Goal: Use online tool/utility: Utilize a website feature to perform a specific function

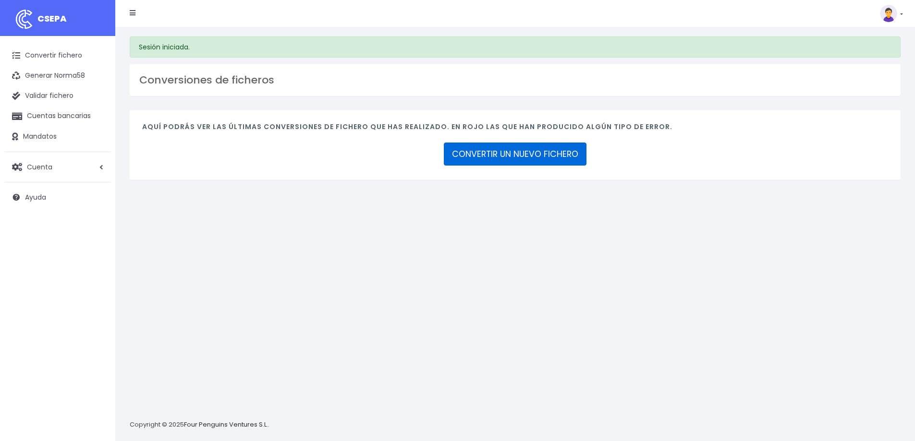
click at [504, 150] on link "CONVERTIR UN NUEVO FICHERO" at bounding box center [515, 154] width 143 height 23
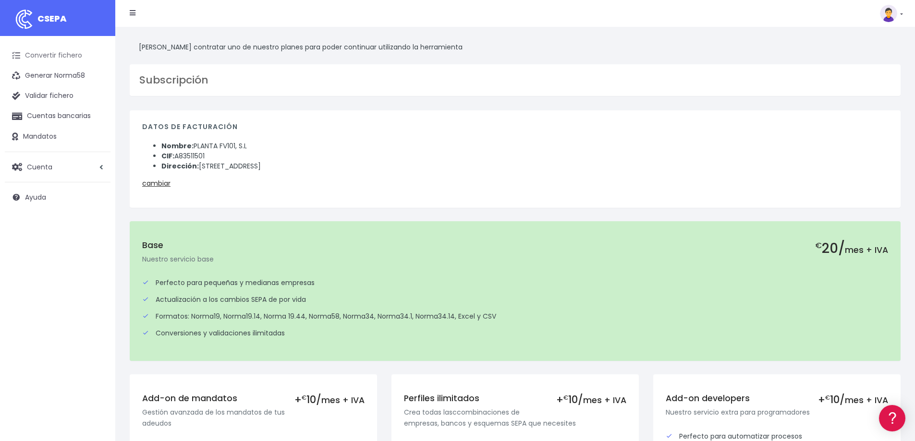
click at [70, 57] on link "Convertir fichero" at bounding box center [58, 56] width 106 height 20
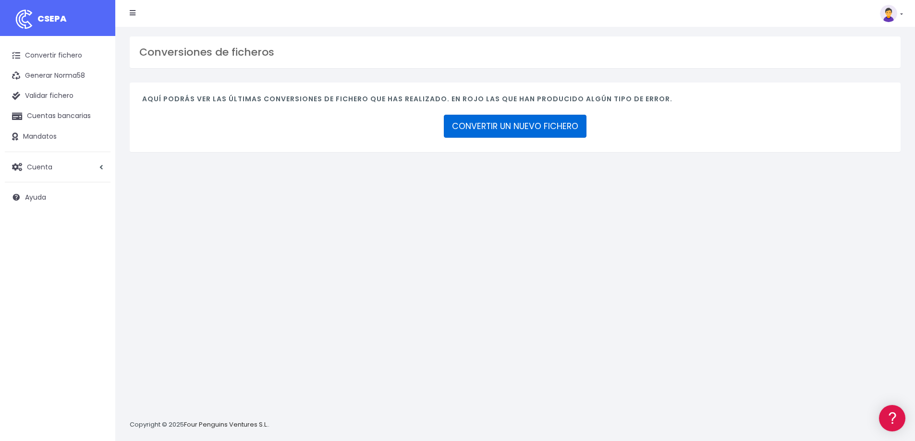
click at [550, 130] on link "CONVERTIR UN NUEVO FICHERO" at bounding box center [515, 126] width 143 height 23
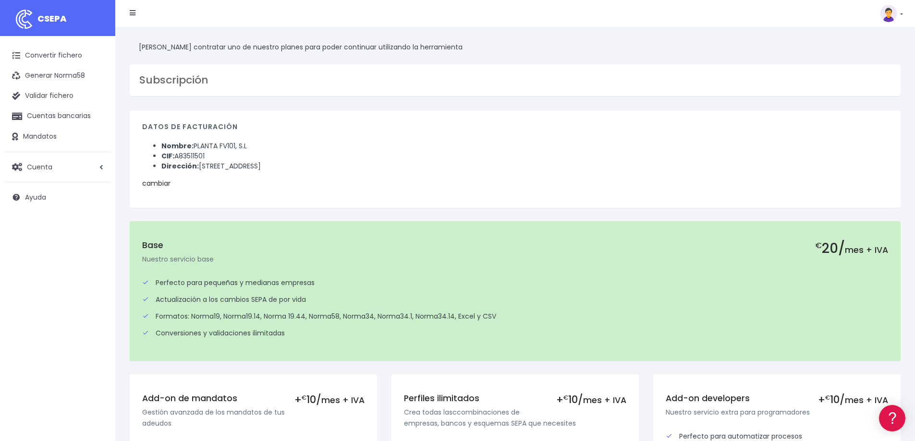
click at [155, 181] on link "cambiar" at bounding box center [156, 184] width 28 height 10
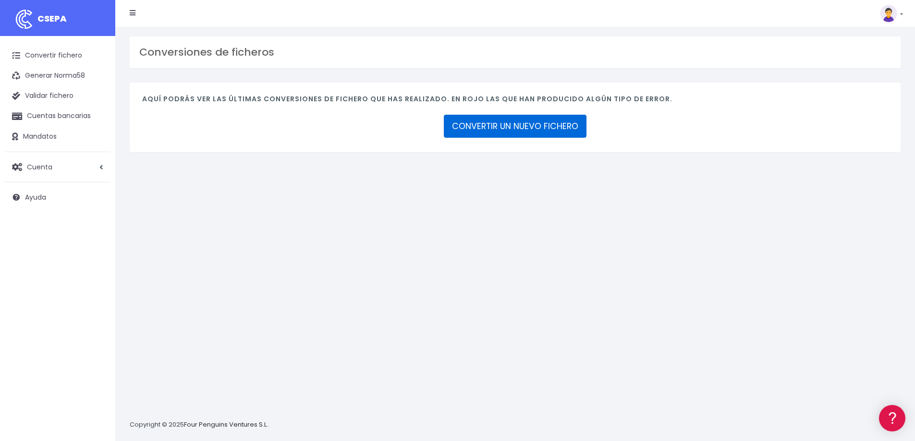
click at [458, 118] on link "CONVERTIR UN NUEVO FICHERO" at bounding box center [515, 126] width 143 height 23
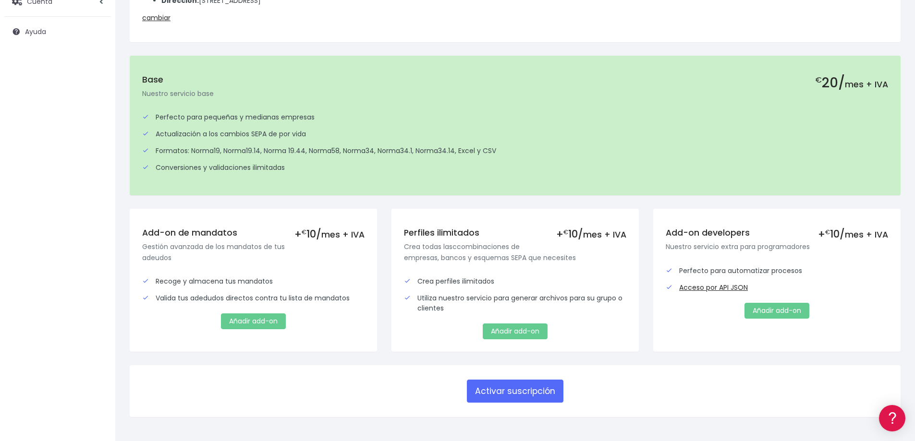
scroll to position [149, 0]
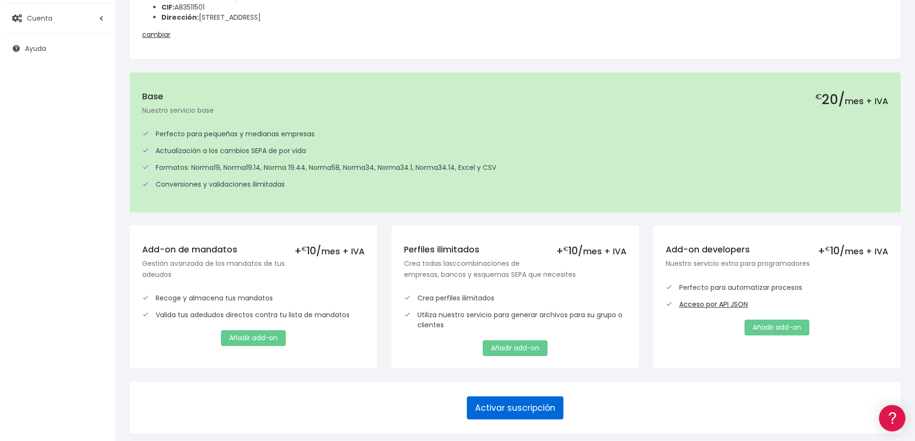
click at [484, 412] on button "Activar suscripción" at bounding box center [515, 408] width 97 height 23
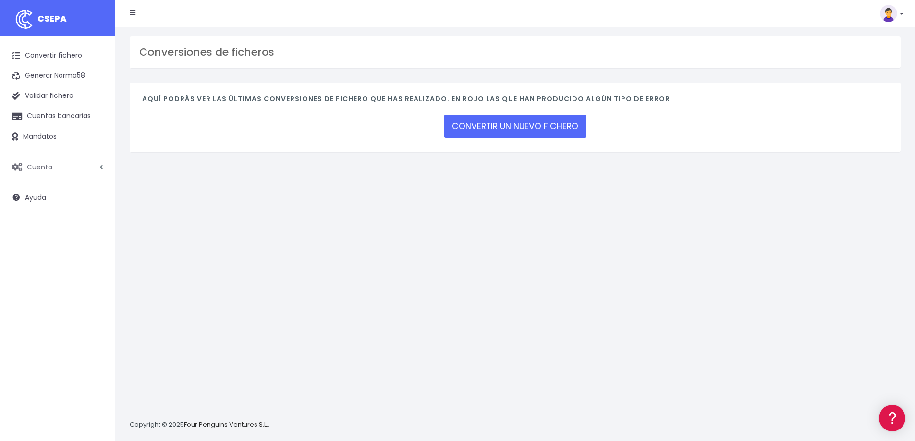
click at [29, 169] on span "Cuenta" at bounding box center [39, 167] width 25 height 10
click at [42, 209] on link "Suscripción" at bounding box center [62, 207] width 95 height 17
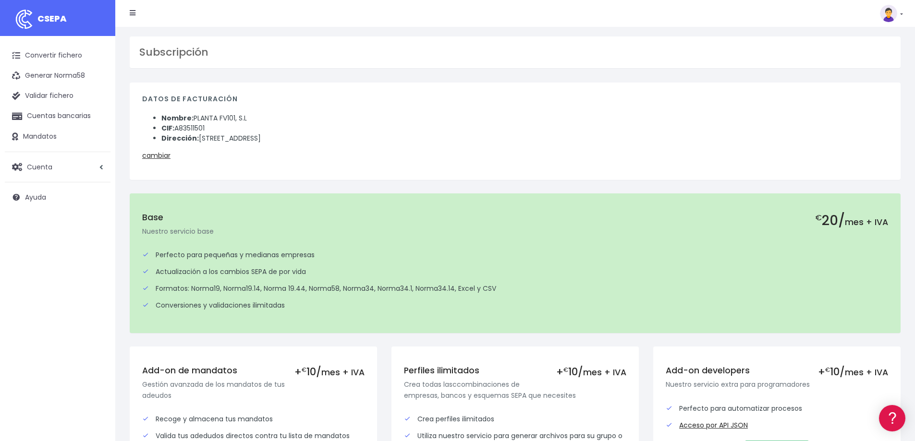
click at [894, 12] on img at bounding box center [888, 13] width 17 height 17
click at [877, 61] on link "Facturación" at bounding box center [869, 60] width 66 height 18
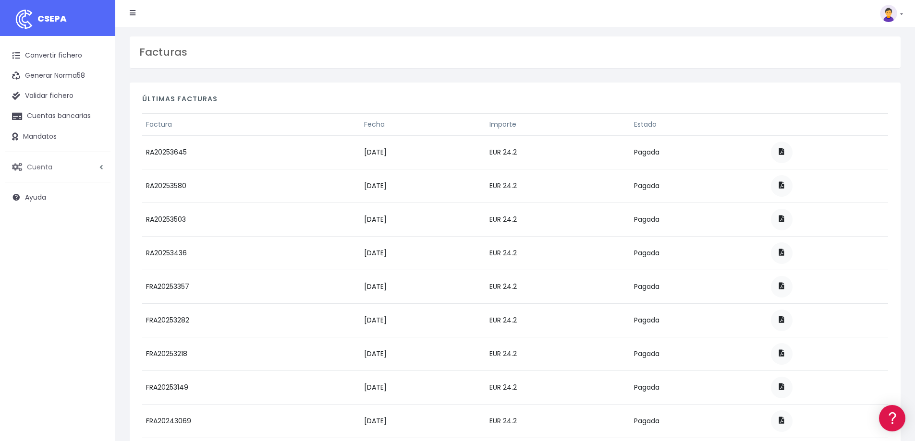
click at [34, 165] on span "Cuenta" at bounding box center [39, 167] width 25 height 10
click at [49, 50] on link "Convertir fichero" at bounding box center [58, 56] width 106 height 20
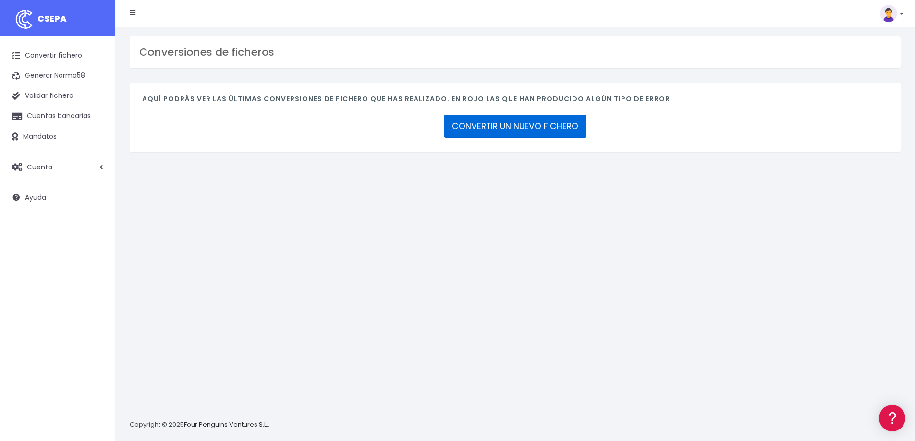
click at [484, 131] on link "CONVERTIR UN NUEVO FICHERO" at bounding box center [515, 126] width 143 height 23
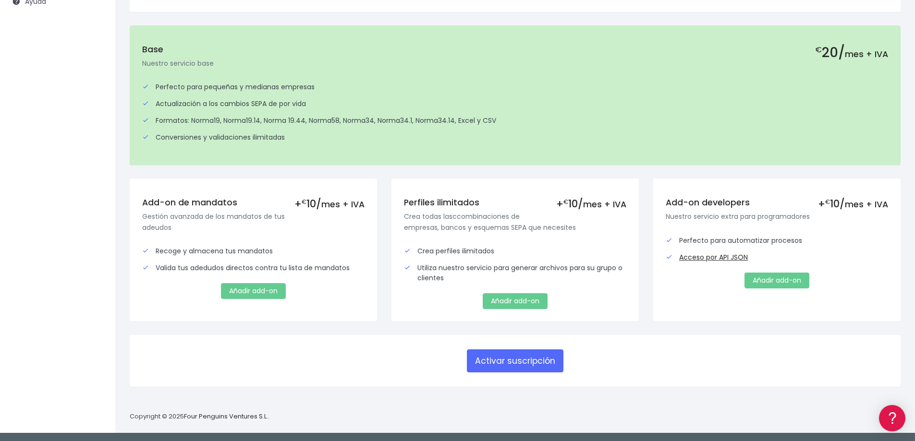
scroll to position [197, 0]
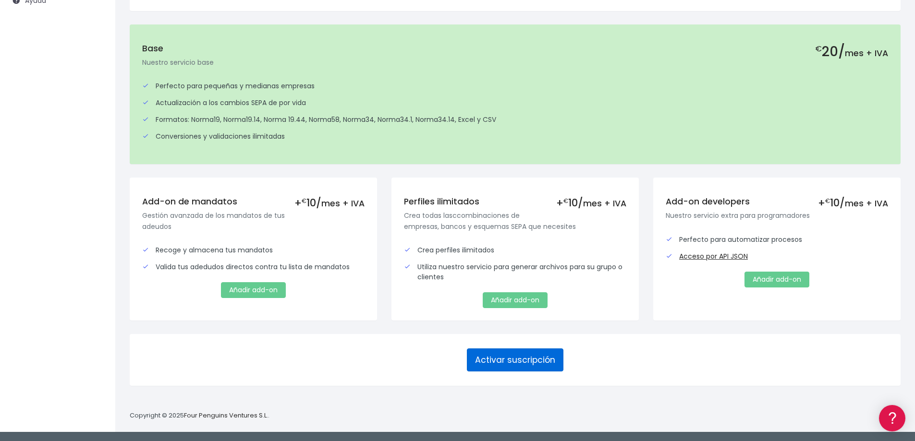
click at [491, 364] on button "Activar suscripción" at bounding box center [515, 360] width 97 height 23
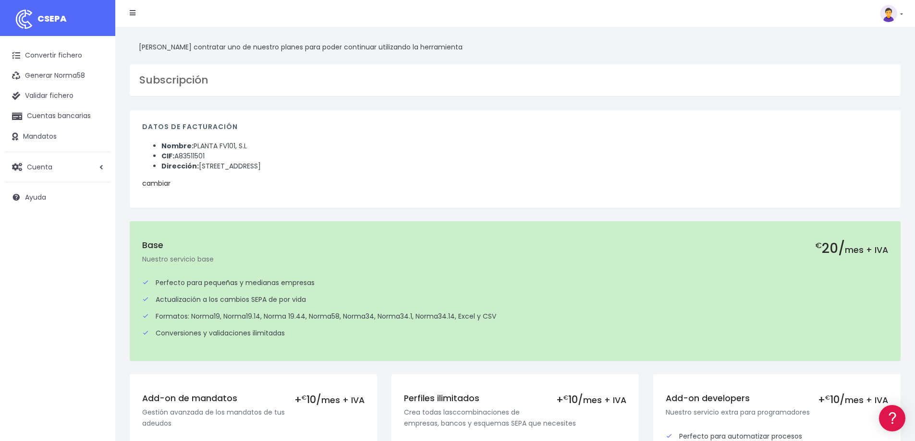
click at [158, 183] on link "cambiar" at bounding box center [156, 184] width 28 height 10
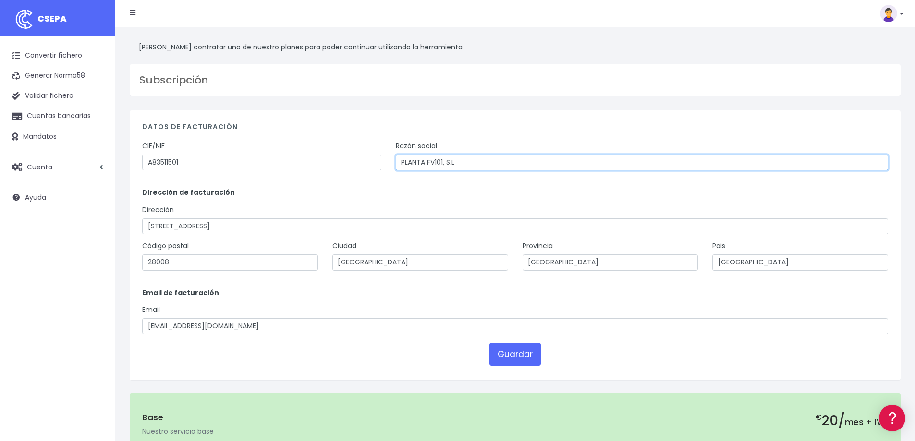
drag, startPoint x: 468, startPoint y: 161, endPoint x: 351, endPoint y: 146, distance: 118.6
click at [351, 146] on div "CIF/NIF A83511501 Razón social PLANTA FV101, S.L" at bounding box center [515, 159] width 760 height 37
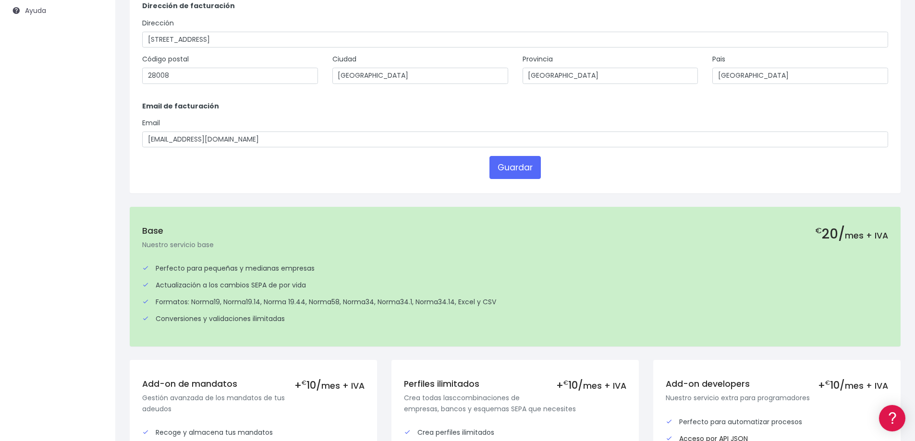
scroll to position [192, 0]
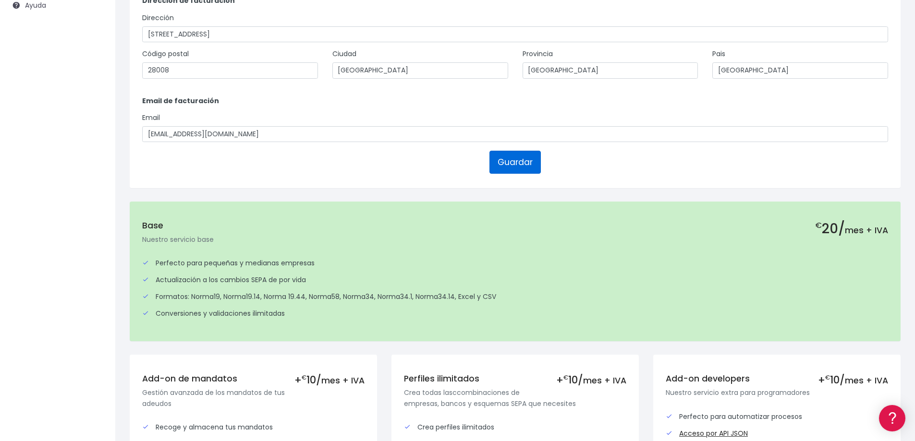
type input "SOLARIA ENERGIA Y MEDIO AMBIENTE, S.A."
click at [498, 160] on button "Guardar" at bounding box center [514, 162] width 51 height 23
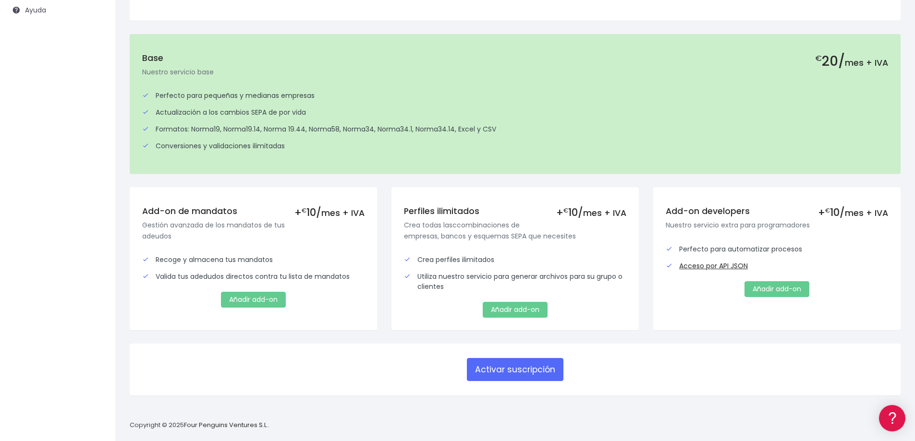
scroll to position [197, 0]
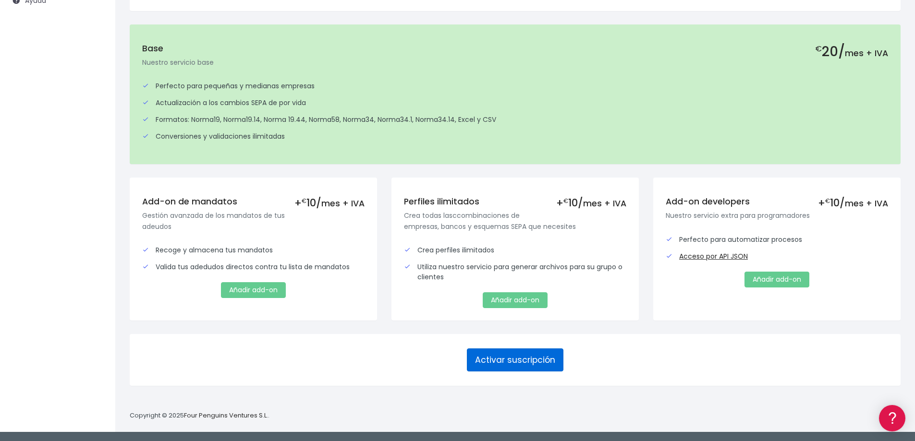
click at [497, 356] on button "Activar suscripción" at bounding box center [515, 360] width 97 height 23
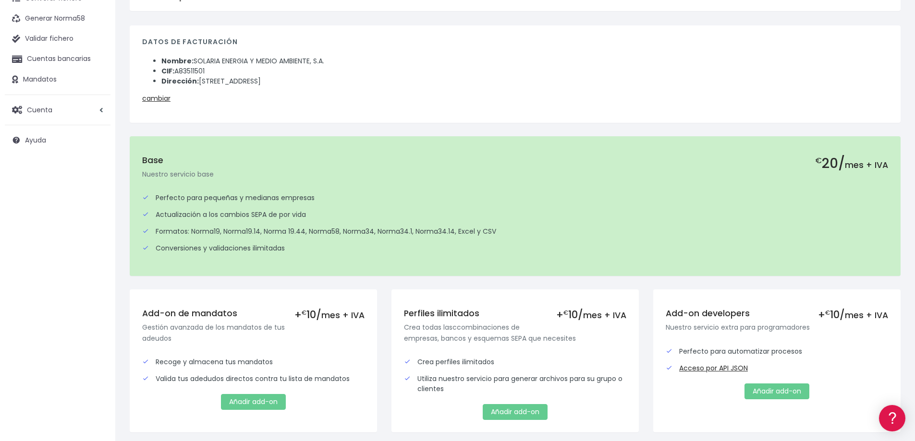
scroll to position [169, 0]
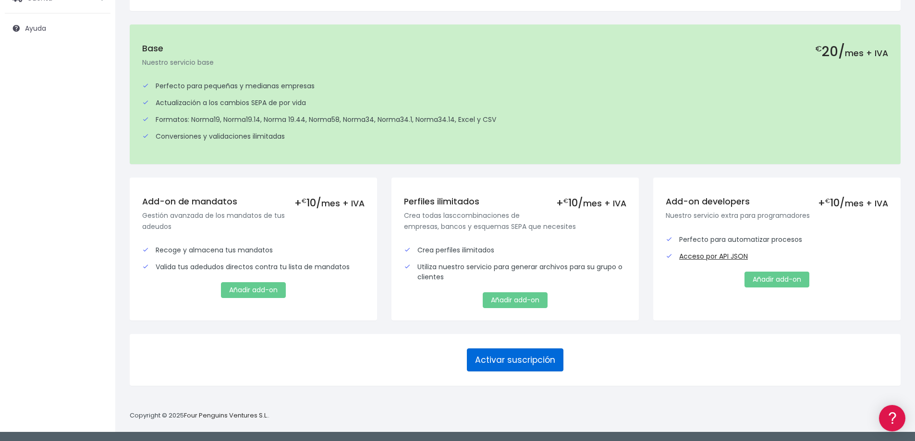
click at [502, 358] on button "Activar suscripción" at bounding box center [515, 360] width 97 height 23
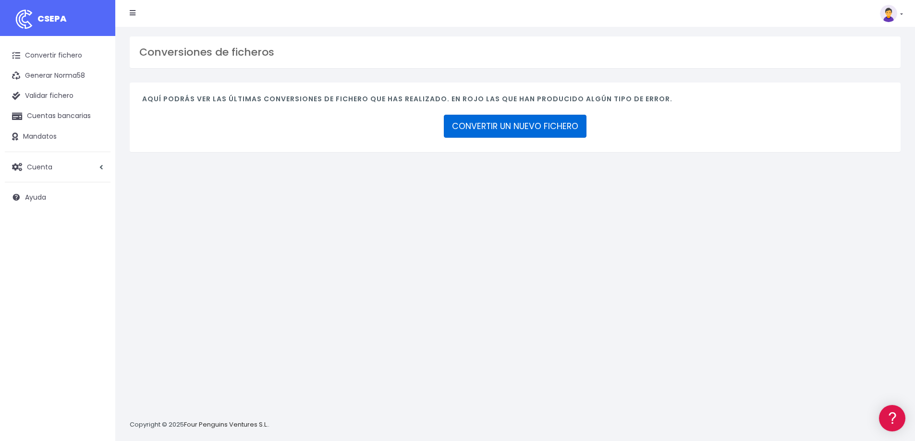
click at [510, 135] on link "CONVERTIR UN NUEVO FICHERO" at bounding box center [515, 126] width 143 height 23
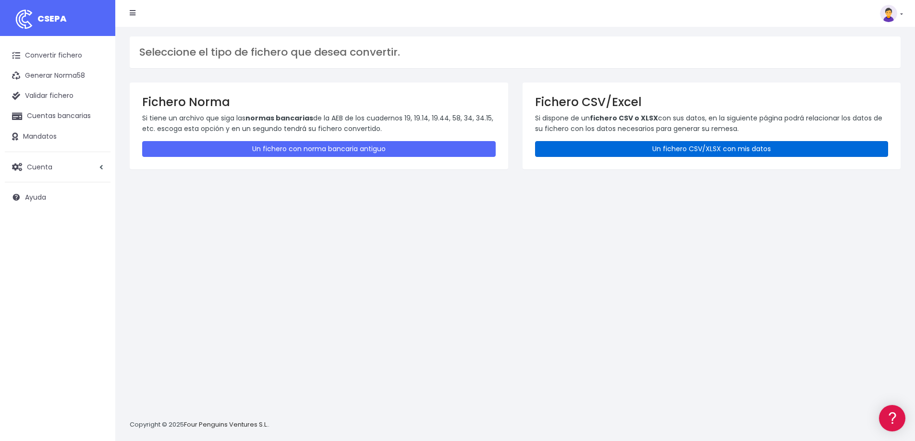
click at [689, 149] on link "Un fichero CSV/XLSX con mis datos" at bounding box center [711, 149] width 353 height 16
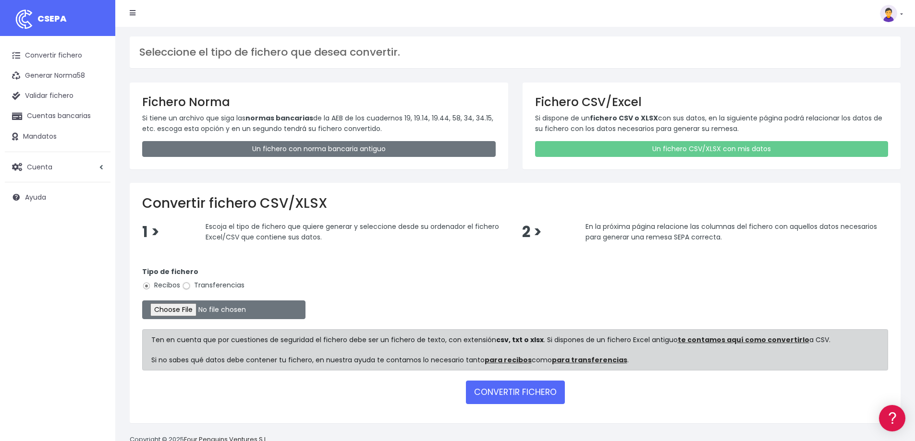
click at [187, 284] on input "Transferencias" at bounding box center [186, 286] width 9 height 9
radio input "true"
click at [193, 308] on input "file" at bounding box center [223, 310] width 163 height 19
type input "C:\fakepath\Copia de REMESA URGENTE a ICAI.csv"
click at [494, 395] on button "CONVERTIR FICHERO" at bounding box center [515, 392] width 99 height 23
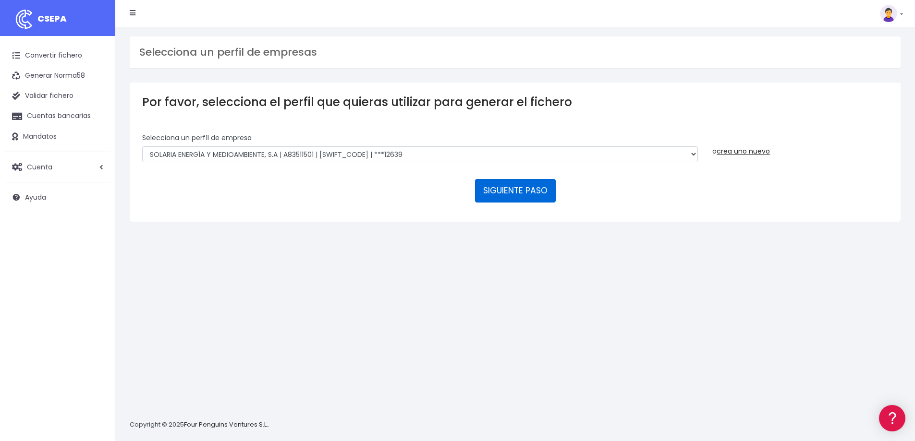
click at [525, 191] on button "SIGUIENTE PASO" at bounding box center [515, 190] width 81 height 23
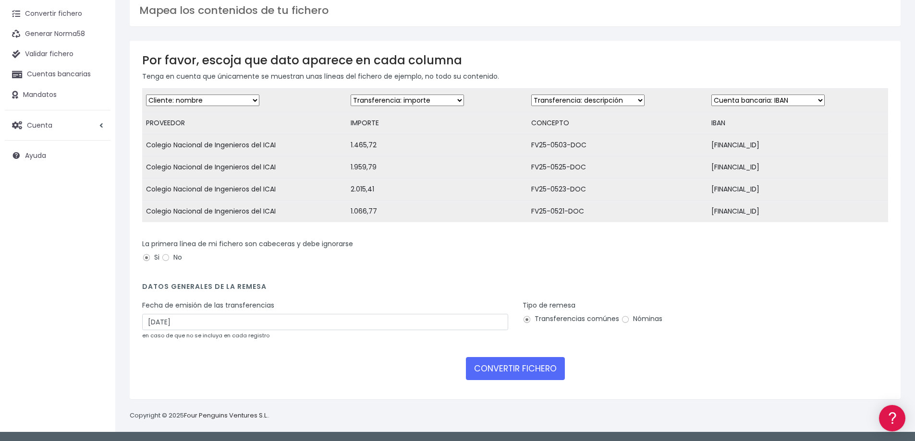
scroll to position [49, 0]
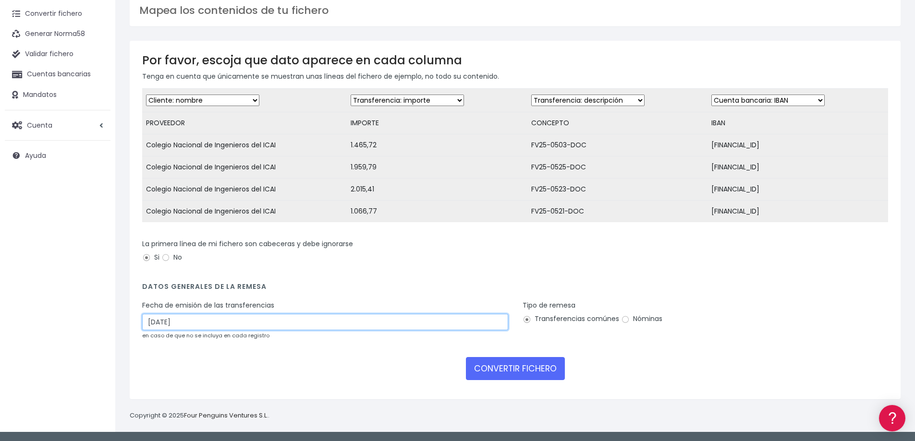
click at [155, 322] on input "04/09/2025" at bounding box center [325, 322] width 366 height 16
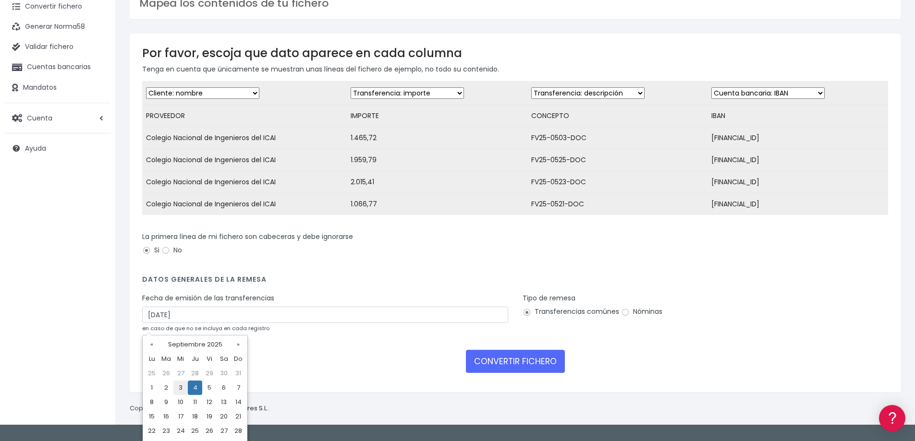
click at [178, 387] on td "3" at bounding box center [180, 388] width 14 height 14
type input "[DATE]"
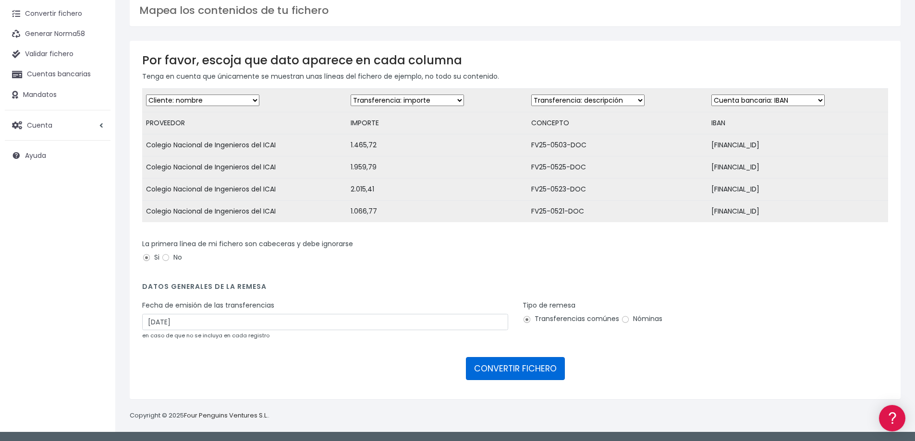
click at [505, 372] on button "CONVERTIR FICHERO" at bounding box center [515, 368] width 99 height 23
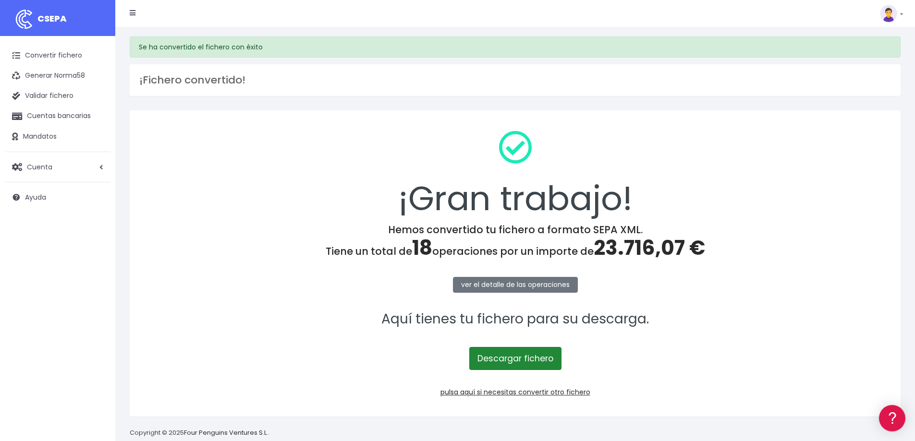
click at [549, 353] on link "Descargar fichero" at bounding box center [515, 358] width 92 height 23
click at [479, 394] on link "pulsa aquí si necesitas convertir otro fichero" at bounding box center [515, 393] width 150 height 10
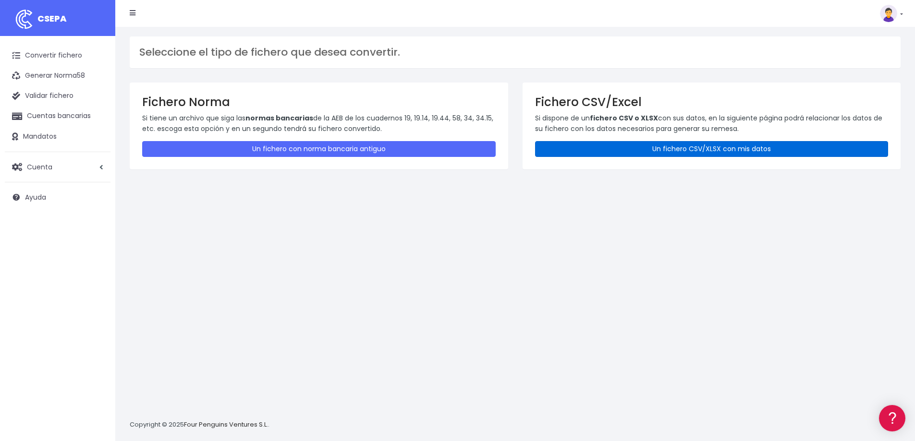
click at [646, 146] on link "Un fichero CSV/XLSX con mis datos" at bounding box center [711, 149] width 353 height 16
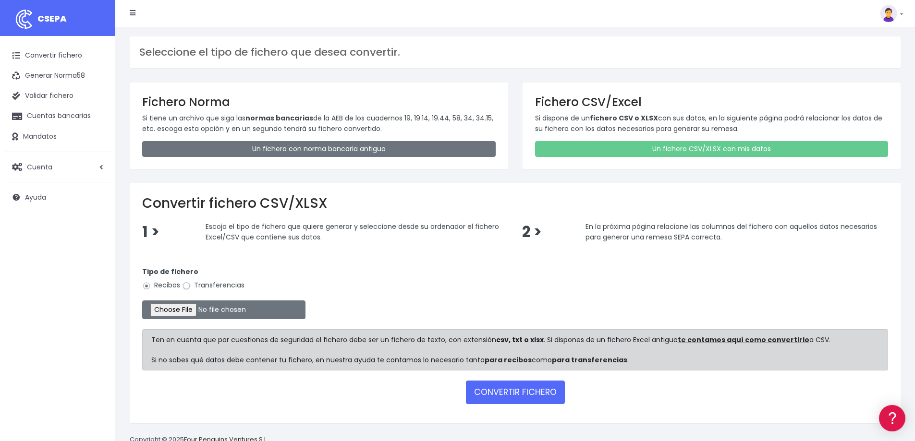
click at [183, 286] on input "Transferencias" at bounding box center [186, 286] width 9 height 9
radio input "true"
click at [199, 314] on input "file" at bounding box center [223, 310] width 163 height 19
type input "C:\fakepath\REMESA MANTIAS - 03SEP25.csv"
click at [497, 390] on button "CONVERTIR FICHERO" at bounding box center [515, 392] width 99 height 23
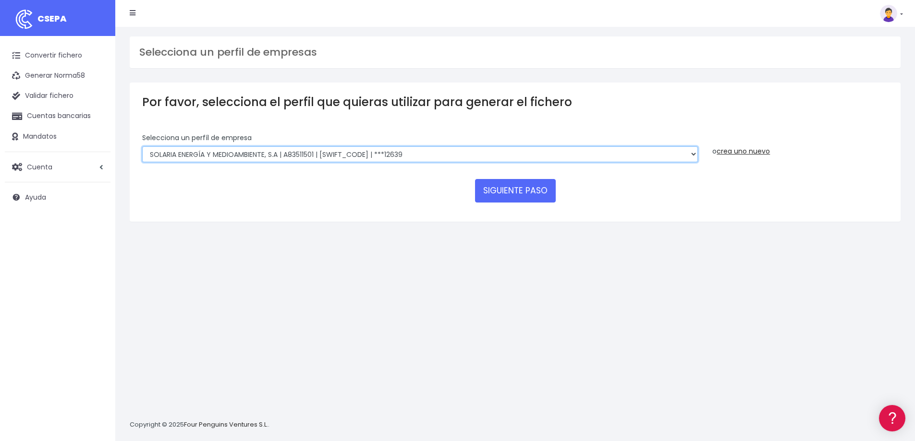
click at [692, 151] on select "SOLARIA ENERGÍA Y MEDIOAMBIENTE, S.A | A83511501 | [SWIFT_CODE] | ***12639 SOLA…" at bounding box center [420, 154] width 556 height 16
select select "596"
click at [142, 146] on select "SOLARIA ENERGÍA Y MEDIOAMBIENTE, S.A | A83511501 | [SWIFT_CODE] | ***12639 SOLA…" at bounding box center [420, 154] width 556 height 16
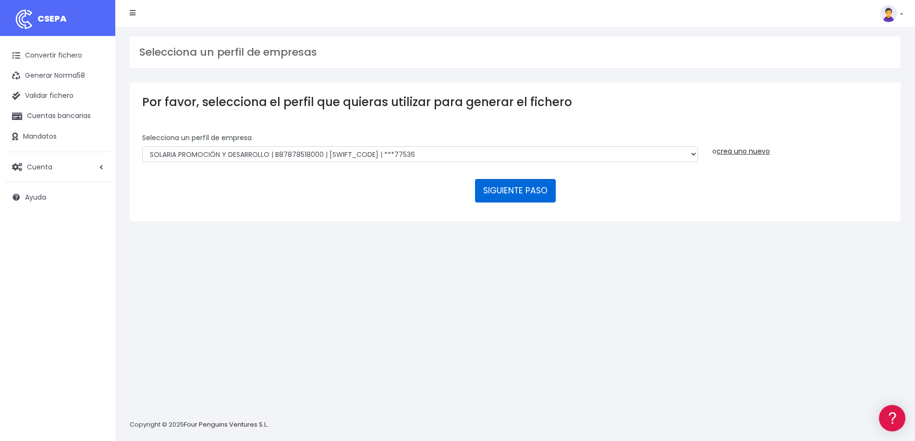
click at [523, 197] on button "SIGUIENTE PASO" at bounding box center [515, 190] width 81 height 23
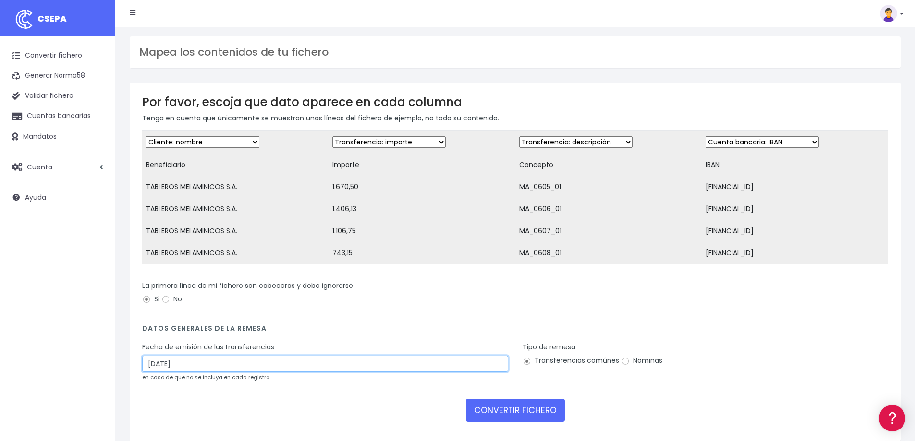
click at [156, 370] on input "04/09/2025" at bounding box center [325, 364] width 366 height 16
click at [178, 430] on td "3" at bounding box center [180, 437] width 14 height 14
type input "03/09/2025"
click at [521, 414] on button "CONVERTIR FICHERO" at bounding box center [515, 410] width 99 height 23
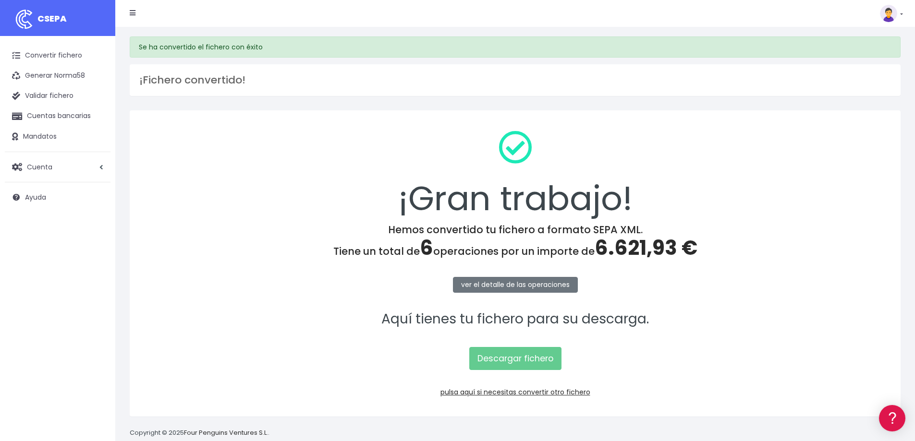
click at [503, 342] on p "Descargar fichero" at bounding box center [515, 353] width 746 height 33
click at [499, 355] on link "Descargar fichero" at bounding box center [515, 358] width 92 height 23
click at [514, 355] on link "Descargar fichero" at bounding box center [515, 358] width 92 height 23
